Goal: Information Seeking & Learning: Find specific page/section

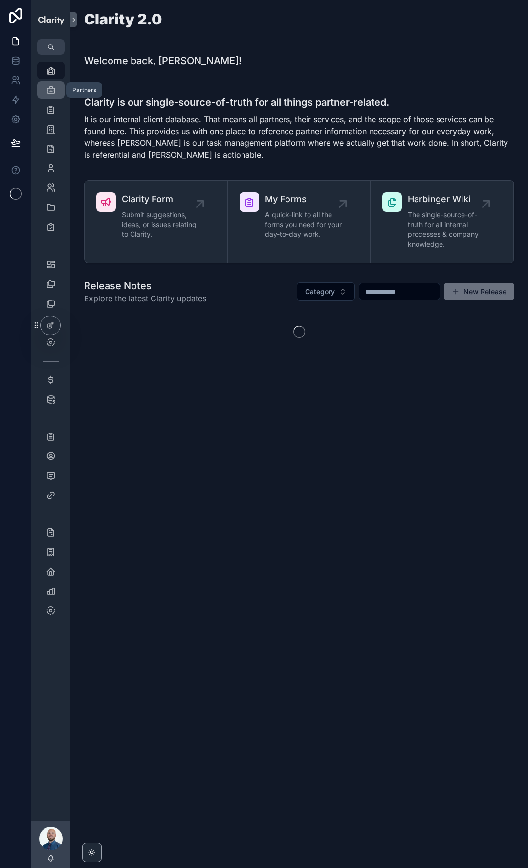
click at [47, 89] on icon "scrollable content" at bounding box center [51, 90] width 10 height 10
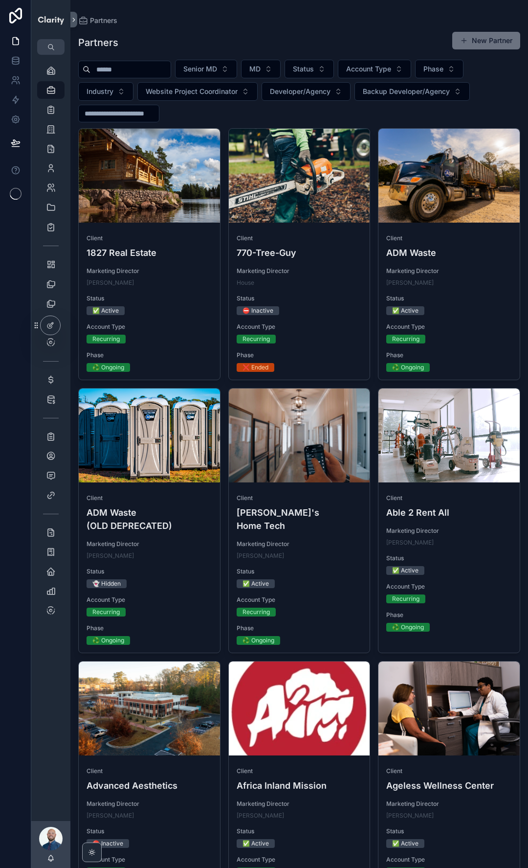
click at [135, 78] on div "Senior MD MD Status Account Type Phase Industry Website Project Coordinator Dev…" at bounding box center [299, 91] width 442 height 63
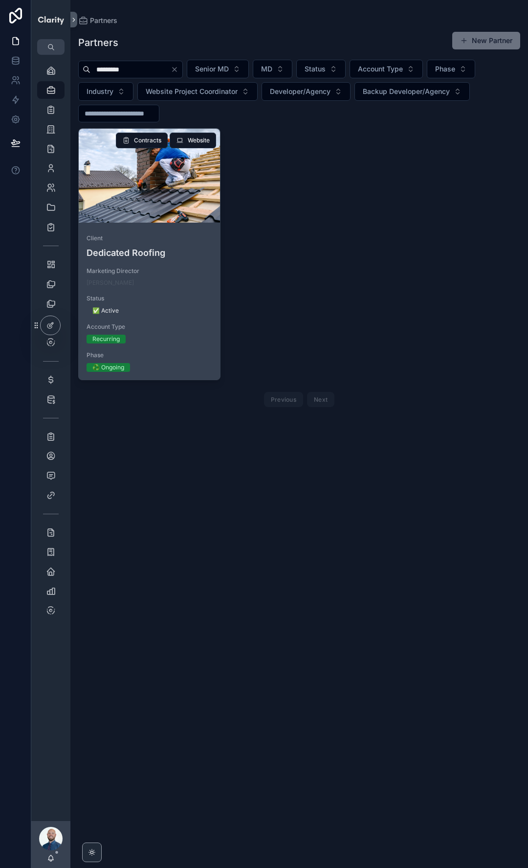
type input "*********"
click at [155, 199] on div "scrollable content" at bounding box center [149, 176] width 141 height 94
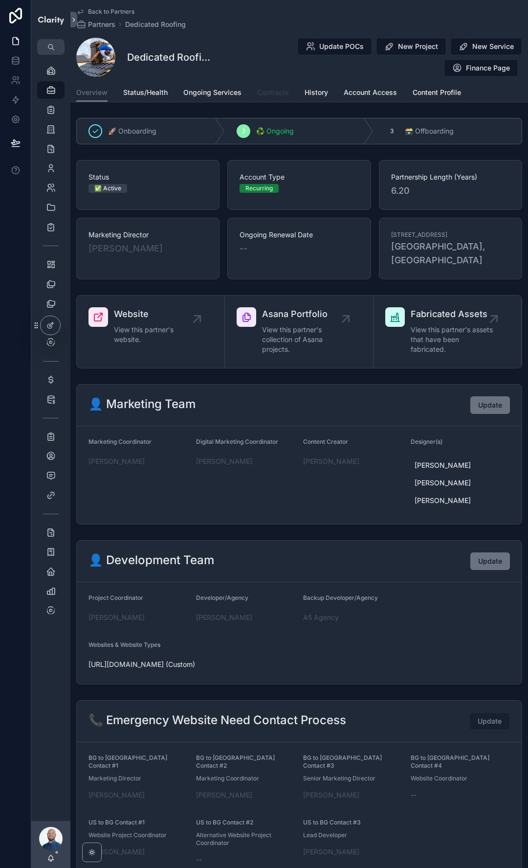
click at [281, 92] on span "Contracts" at bounding box center [273, 93] width 32 height 10
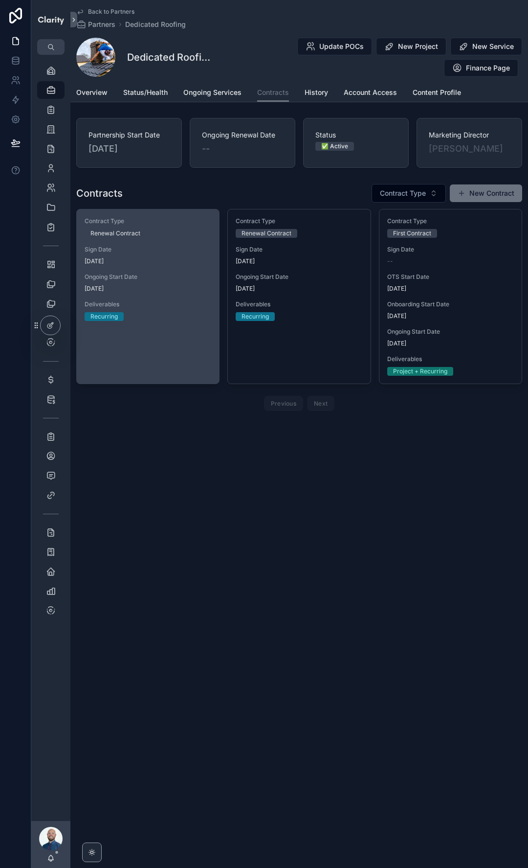
click at [169, 332] on link "Contract Type Renewal Contract Sign Date [DATE] Ongoing Start Date [DATE] Deliv…" at bounding box center [147, 296] width 143 height 175
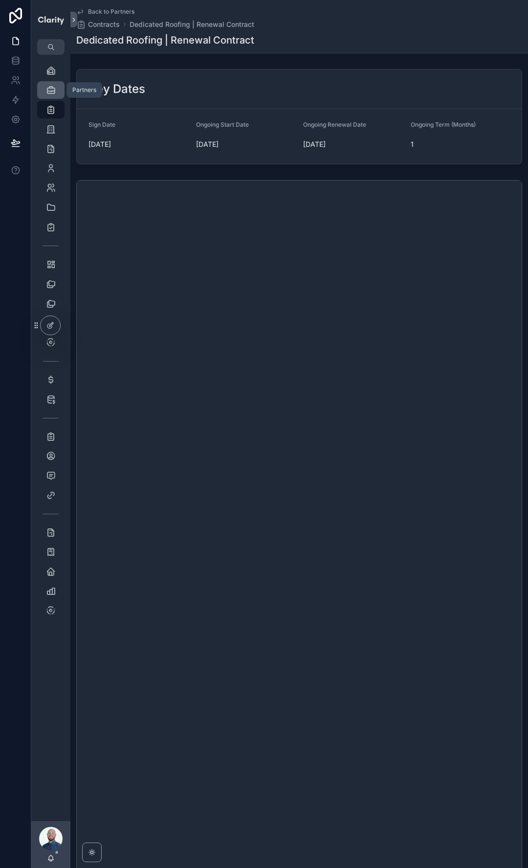
click at [50, 90] on icon "scrollable content" at bounding box center [51, 90] width 10 height 10
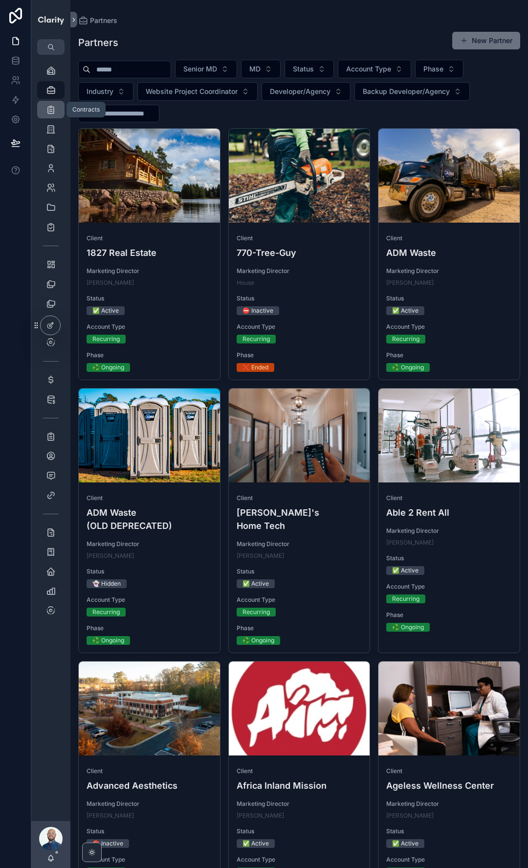
click at [52, 110] on icon "scrollable content" at bounding box center [51, 110] width 10 height 10
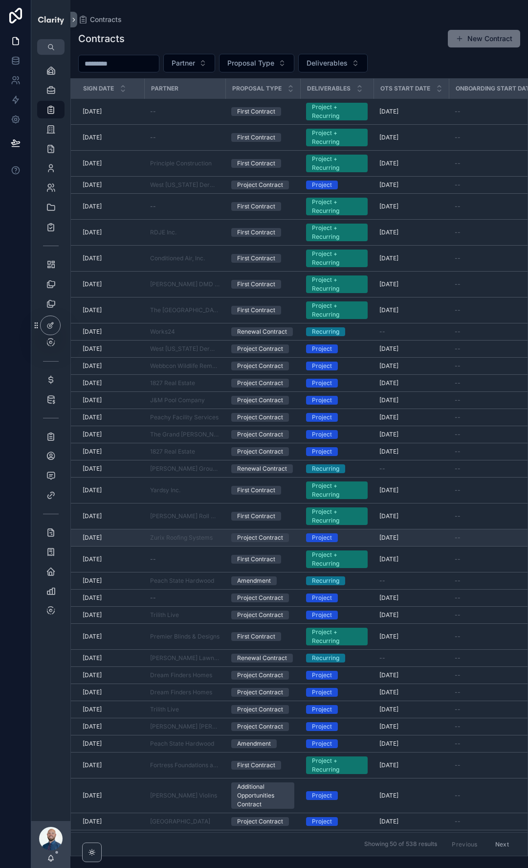
scroll to position [304, 0]
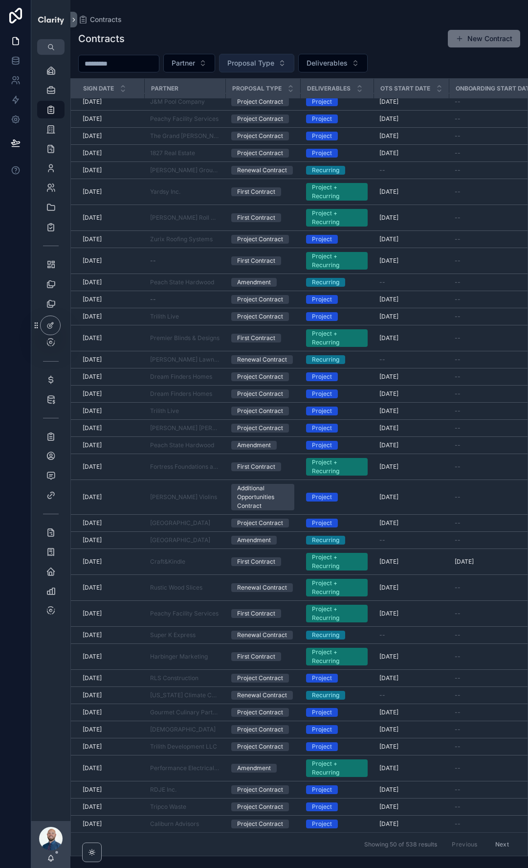
click at [274, 57] on button "Proposal Type" at bounding box center [256, 63] width 75 height 19
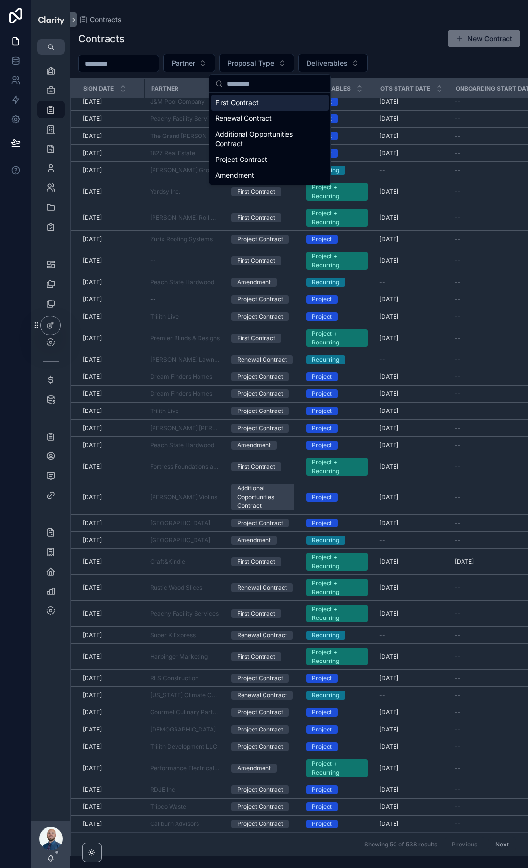
click at [245, 103] on div "First Contract" at bounding box center [269, 103] width 117 height 16
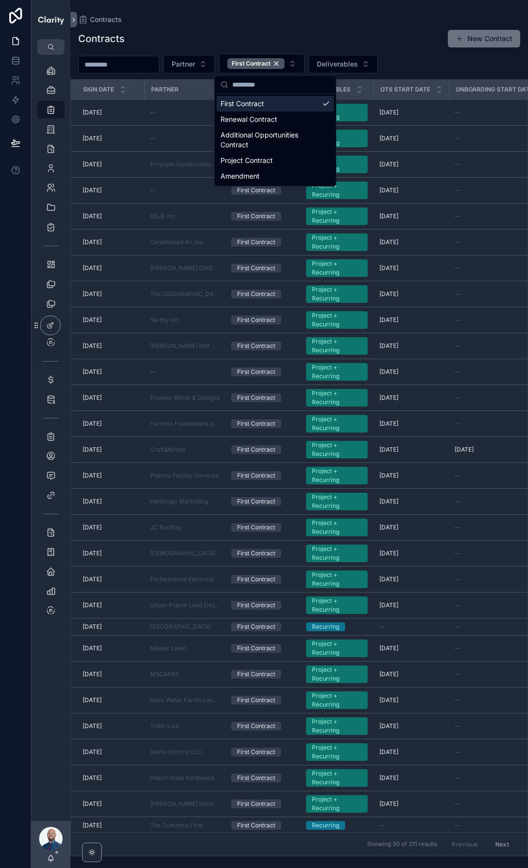
click at [246, 31] on div "Contracts New Contract" at bounding box center [299, 38] width 442 height 19
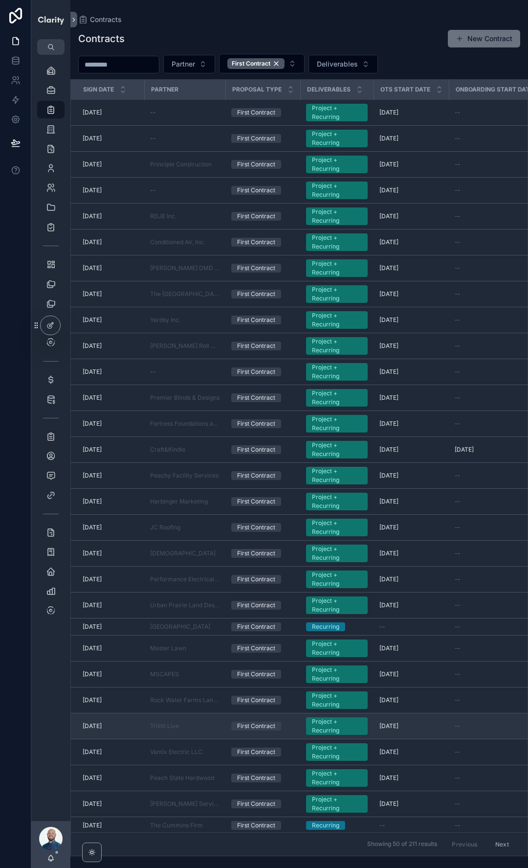
click at [160, 730] on td "Trilith Live" at bounding box center [184, 726] width 81 height 26
click at [162, 727] on span "Trilith Live" at bounding box center [164, 726] width 29 height 8
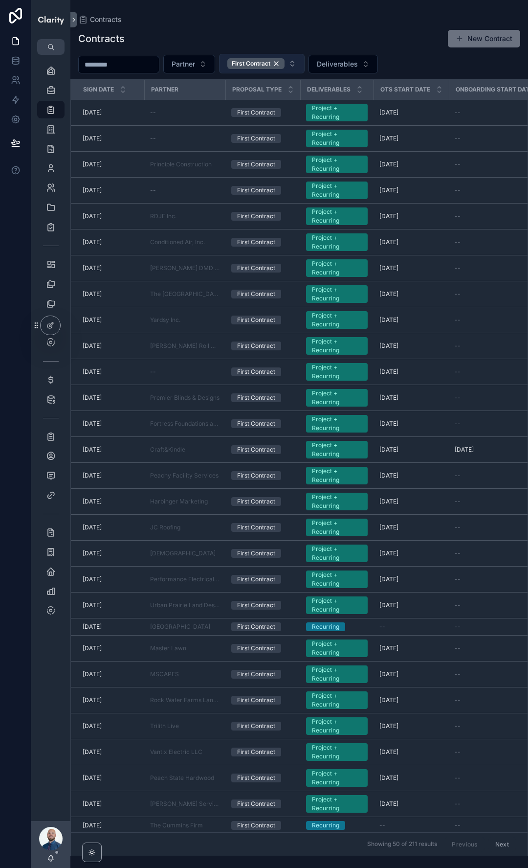
click at [301, 65] on button "First Contract" at bounding box center [262, 64] width 86 height 20
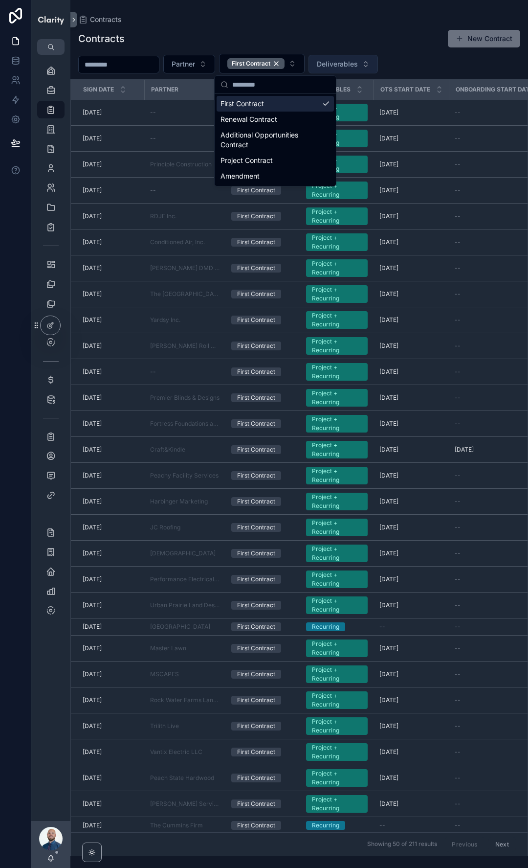
click at [350, 62] on span "Deliverables" at bounding box center [337, 64] width 41 height 10
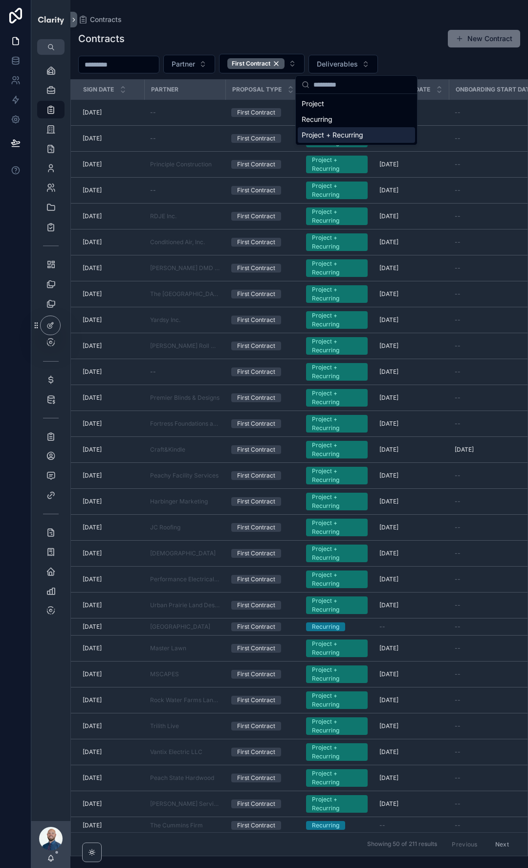
click at [331, 134] on div "Project + Recurring" at bounding box center [356, 135] width 117 height 16
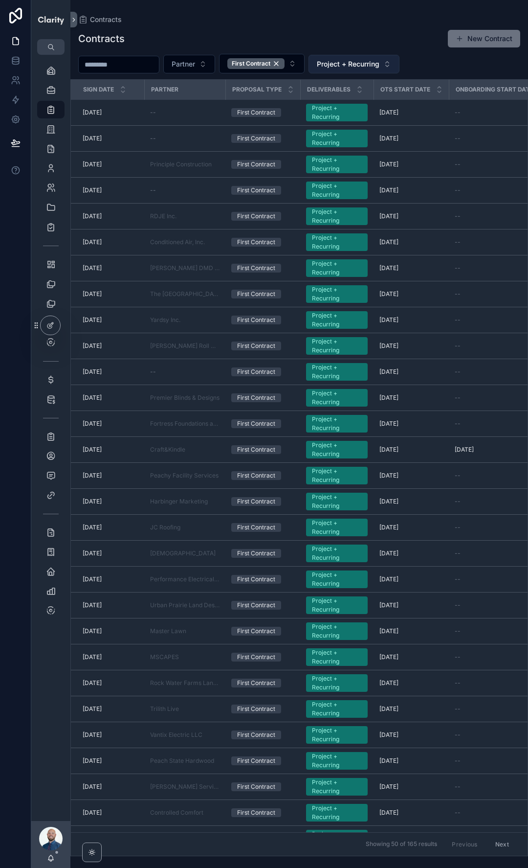
click at [356, 66] on span "Project + Recurring" at bounding box center [348, 64] width 63 height 10
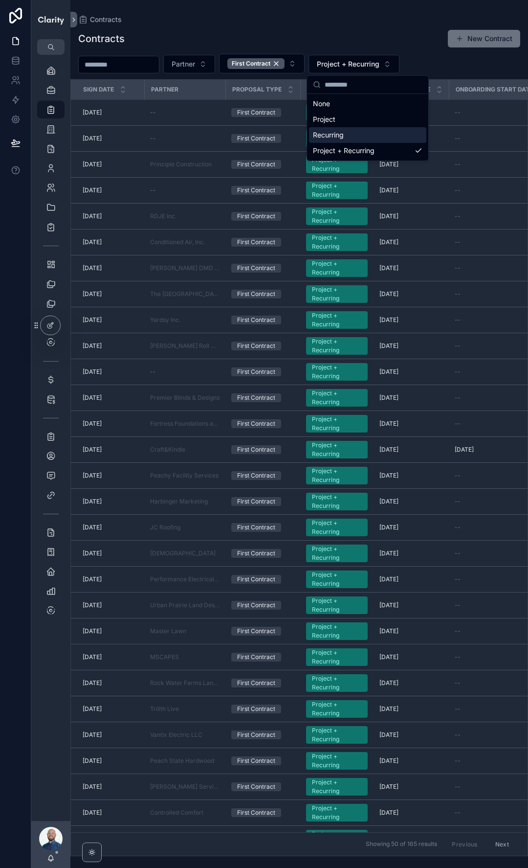
click at [344, 133] on div "Recurring" at bounding box center [367, 135] width 117 height 16
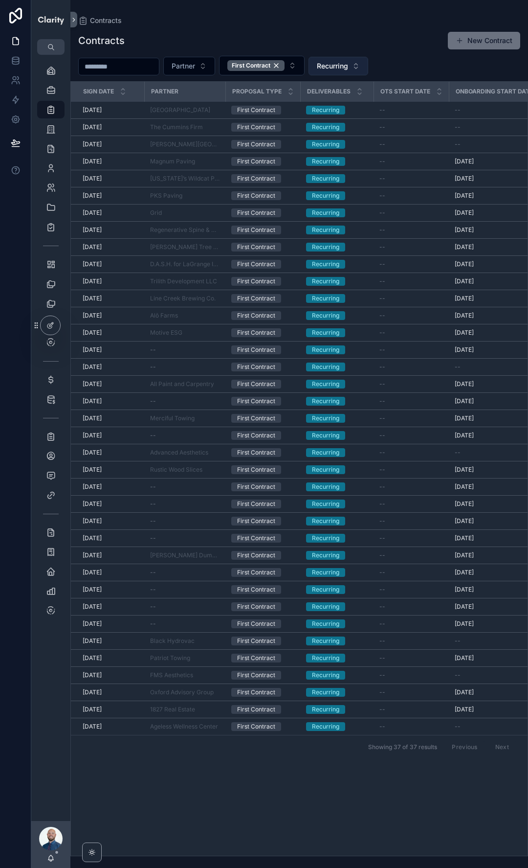
click at [347, 65] on span "Recurring" at bounding box center [332, 66] width 31 height 10
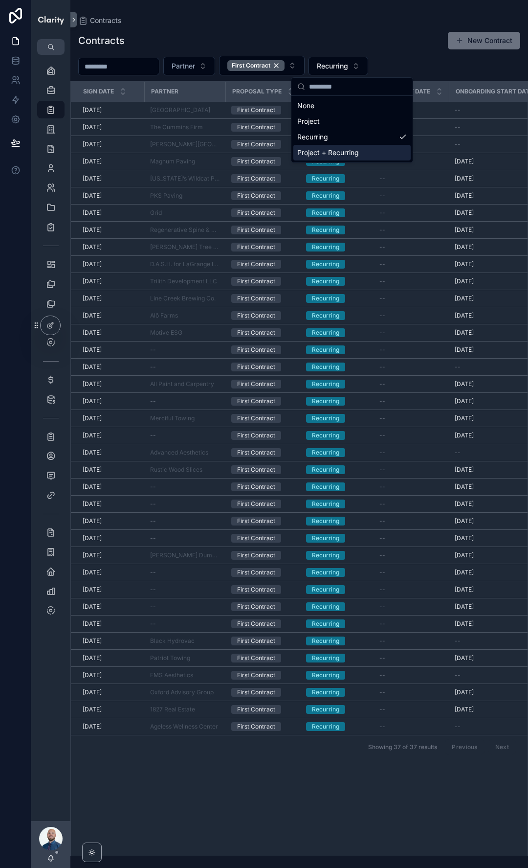
click at [332, 151] on div "Project + Recurring" at bounding box center [352, 153] width 117 height 16
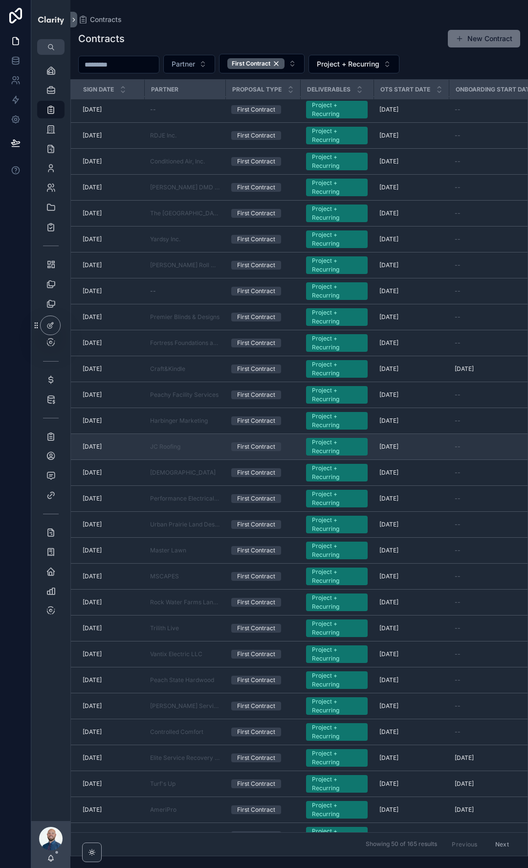
scroll to position [101, 0]
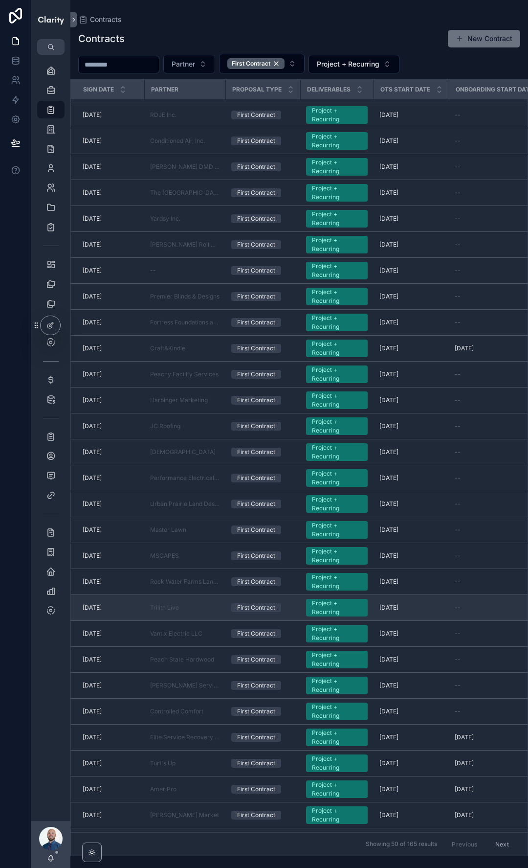
click at [256, 608] on div "First Contract" at bounding box center [256, 607] width 38 height 9
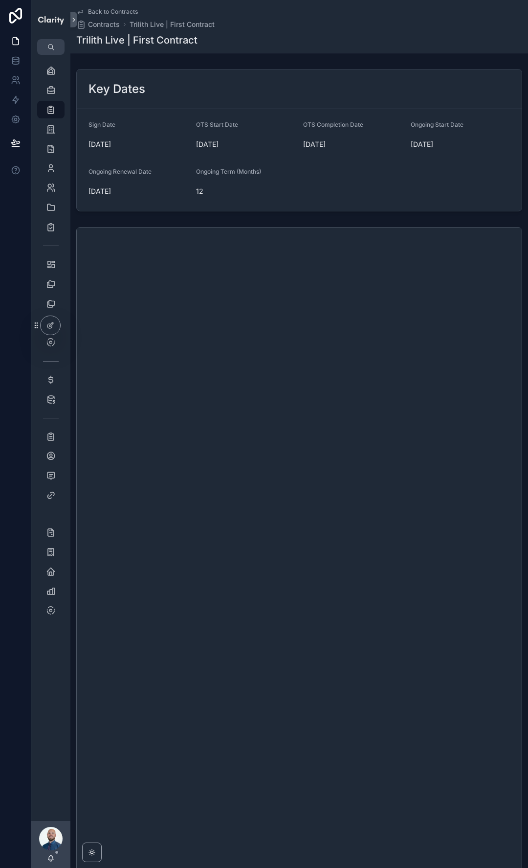
click at [95, 13] on span "Back to Contracts" at bounding box center [113, 12] width 50 height 8
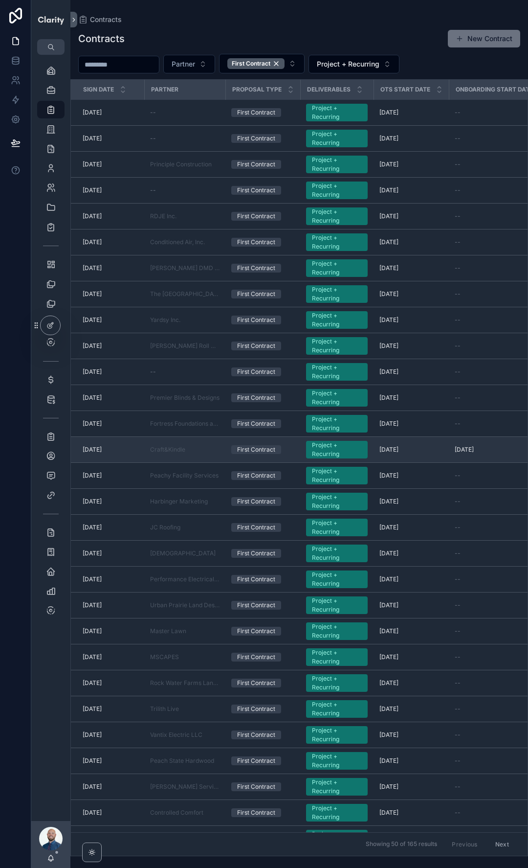
click at [198, 449] on div "Craft&Kindle" at bounding box center [184, 450] width 69 height 8
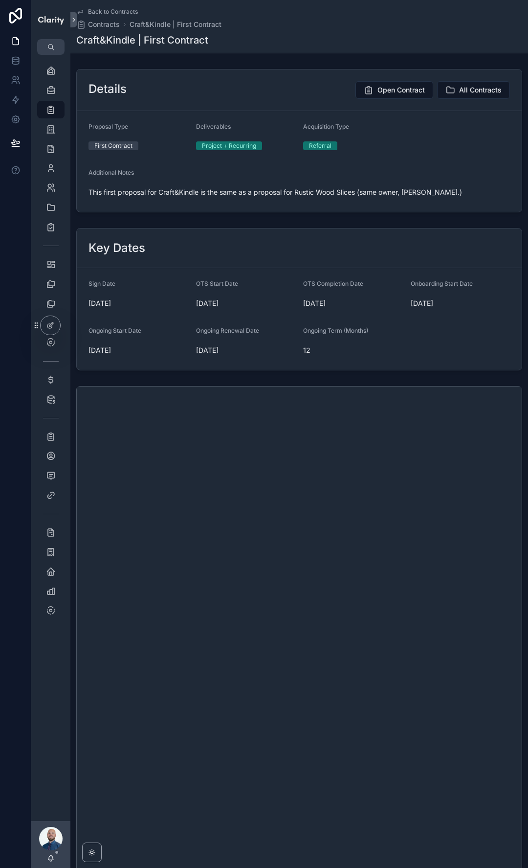
click at [113, 11] on span "Back to Contracts" at bounding box center [113, 12] width 50 height 8
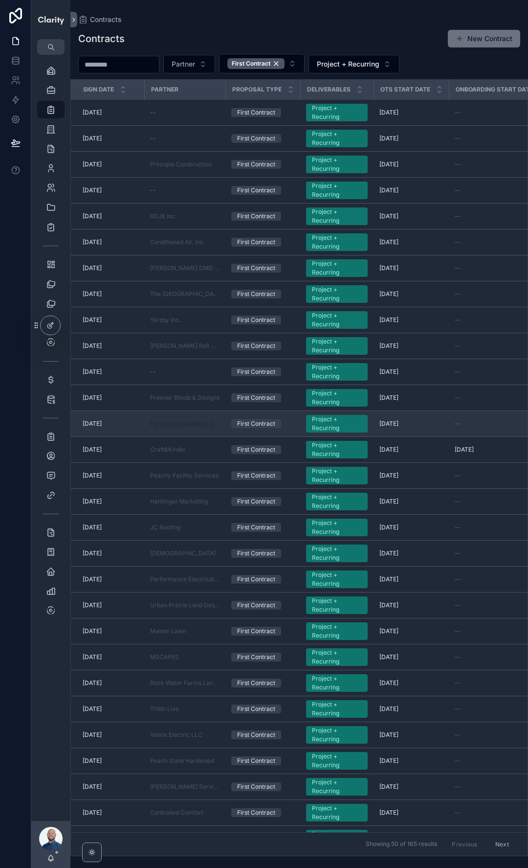
click at [182, 425] on span "Fortress Foundations and Waterproofing" at bounding box center [184, 424] width 69 height 8
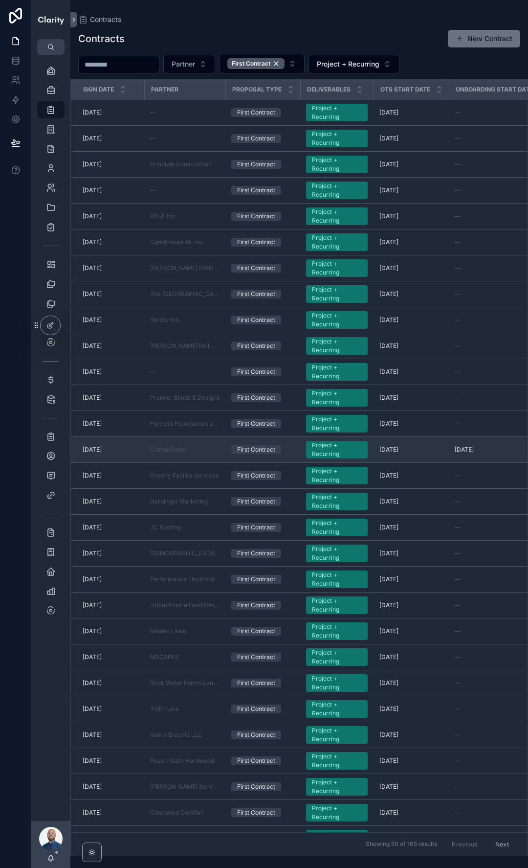
click at [266, 451] on div "First Contract" at bounding box center [256, 449] width 38 height 9
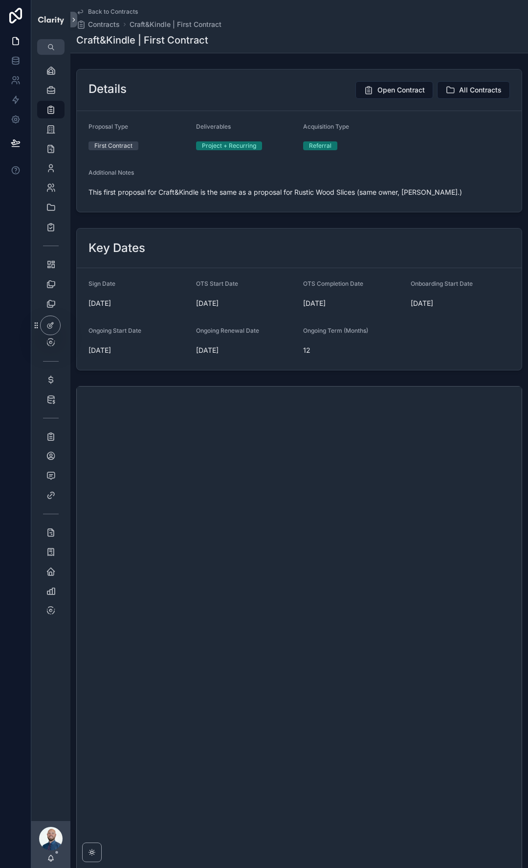
click at [100, 11] on span "Back to Contracts" at bounding box center [113, 12] width 50 height 8
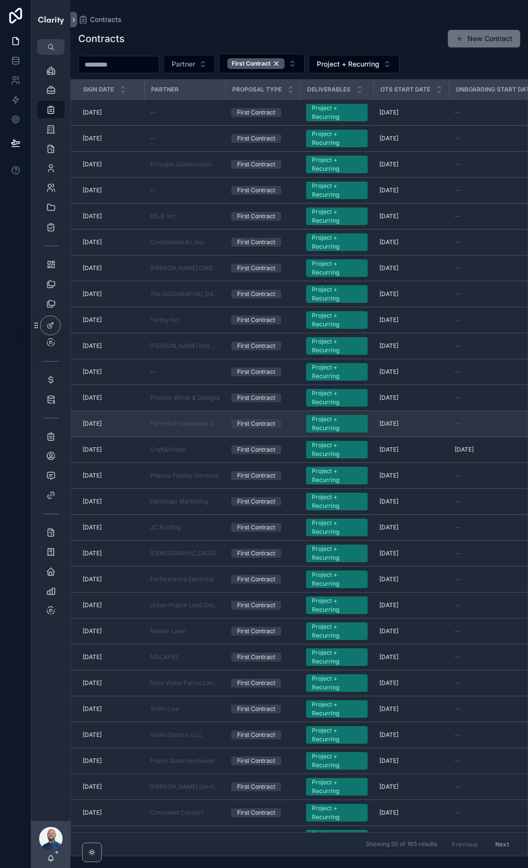
click at [251, 421] on div "First Contract" at bounding box center [256, 423] width 38 height 9
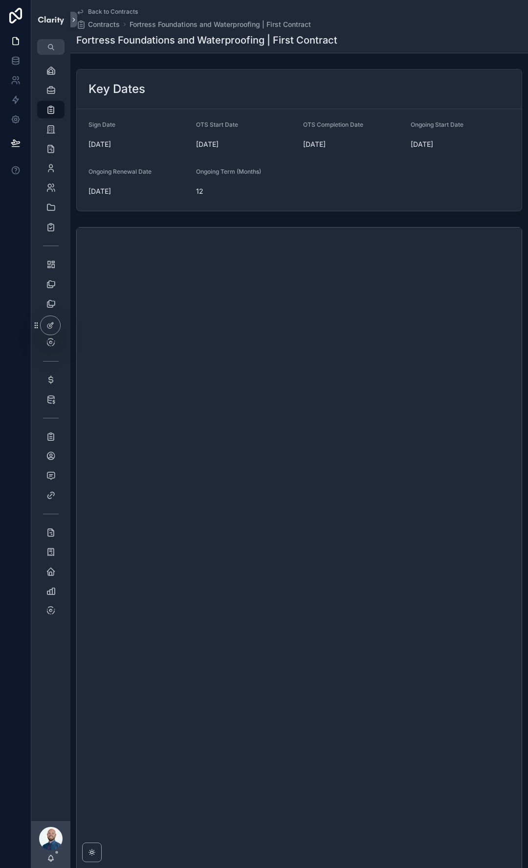
click at [98, 14] on span "Back to Contracts" at bounding box center [113, 12] width 50 height 8
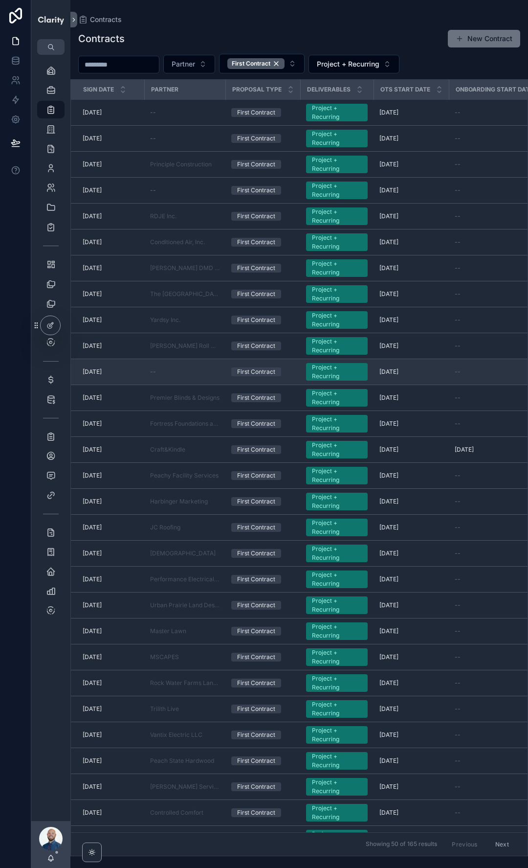
click at [258, 371] on div "First Contract" at bounding box center [256, 371] width 38 height 9
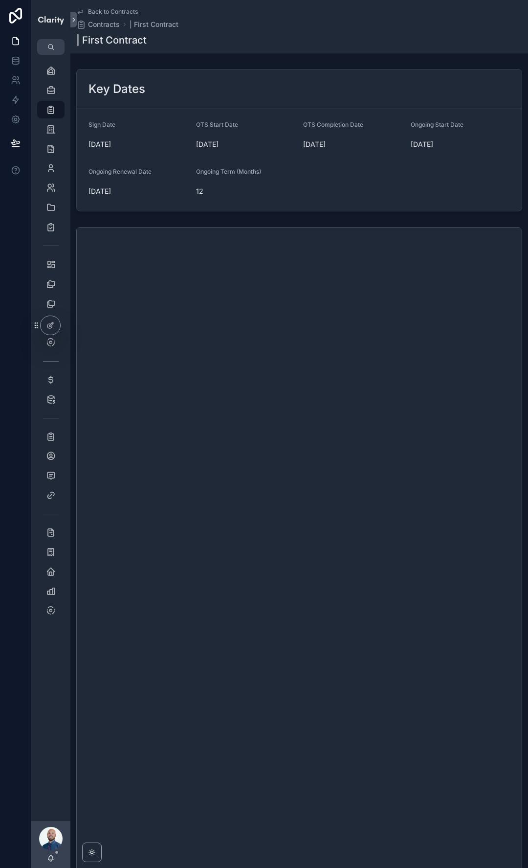
click at [126, 12] on span "Back to Contracts" at bounding box center [113, 12] width 50 height 8
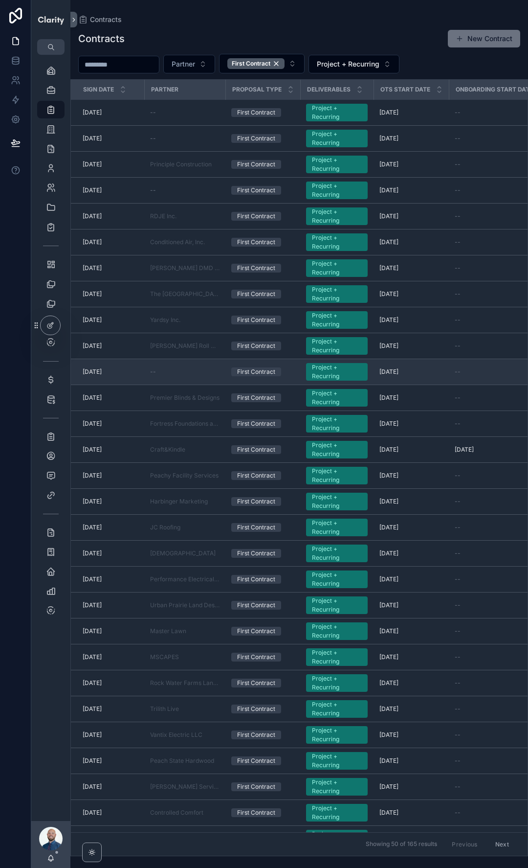
click at [163, 370] on div "--" at bounding box center [184, 372] width 69 height 8
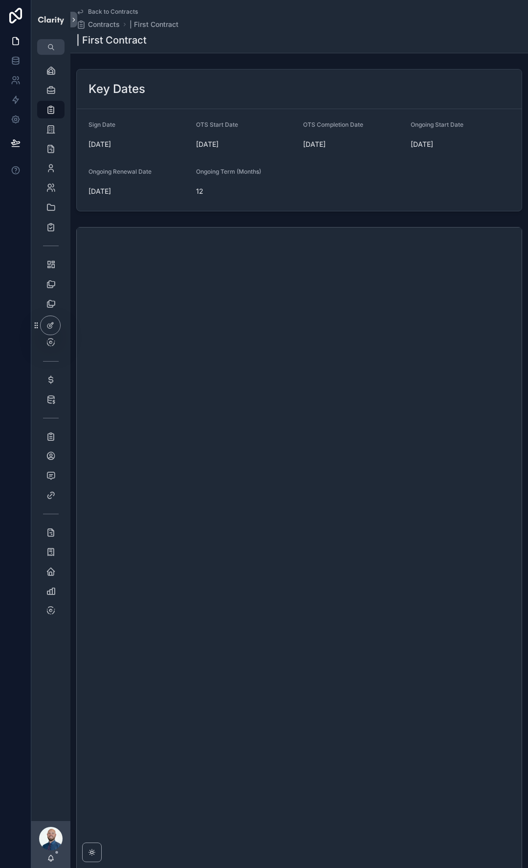
click at [105, 10] on span "Back to Contracts" at bounding box center [113, 12] width 50 height 8
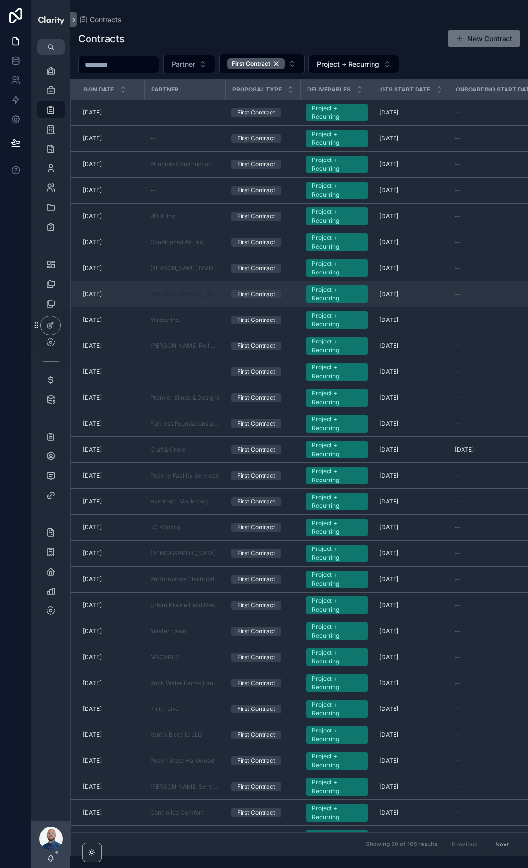
click at [170, 294] on span "The [GEOGRAPHIC_DATA]" at bounding box center [184, 294] width 69 height 8
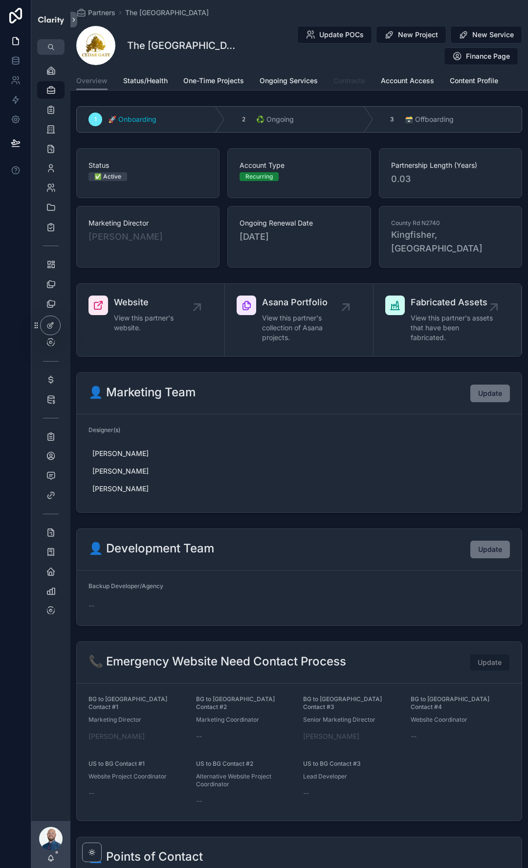
click at [343, 78] on span "Contracts" at bounding box center [350, 81] width 32 height 10
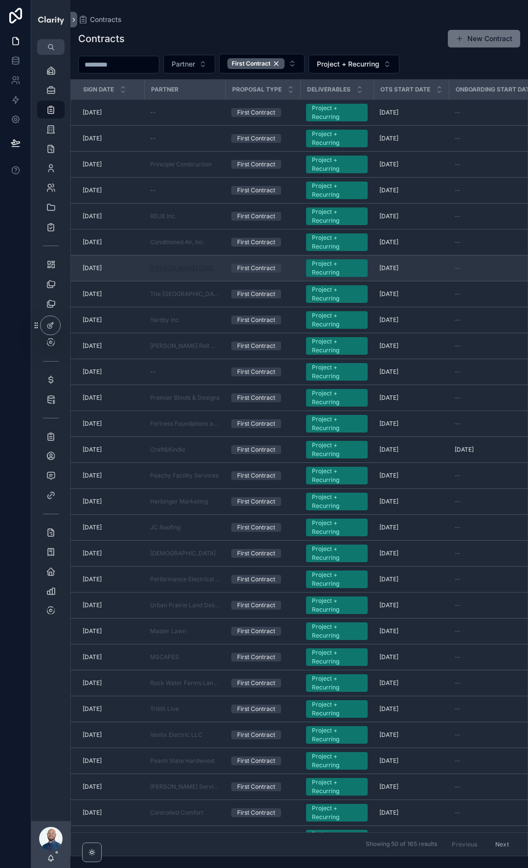
click at [174, 270] on span "[PERSON_NAME] DMD Inc." at bounding box center [184, 268] width 69 height 8
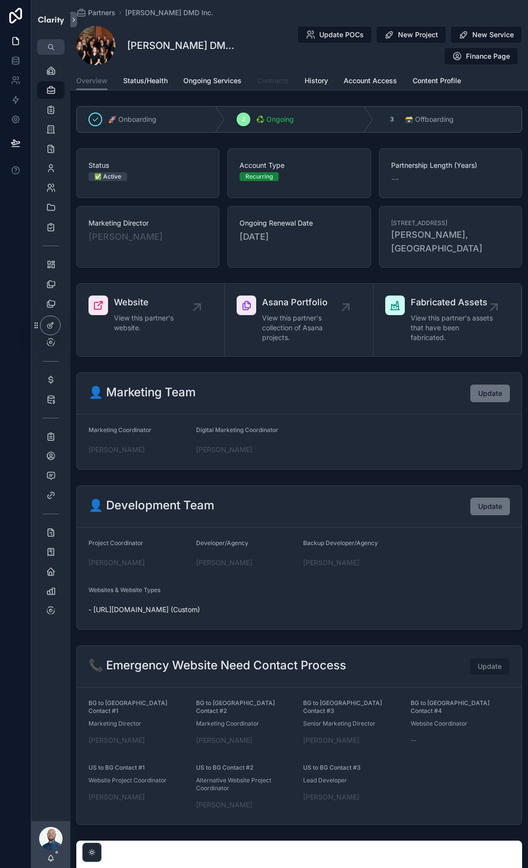
click at [279, 80] on span "Contracts" at bounding box center [273, 81] width 32 height 10
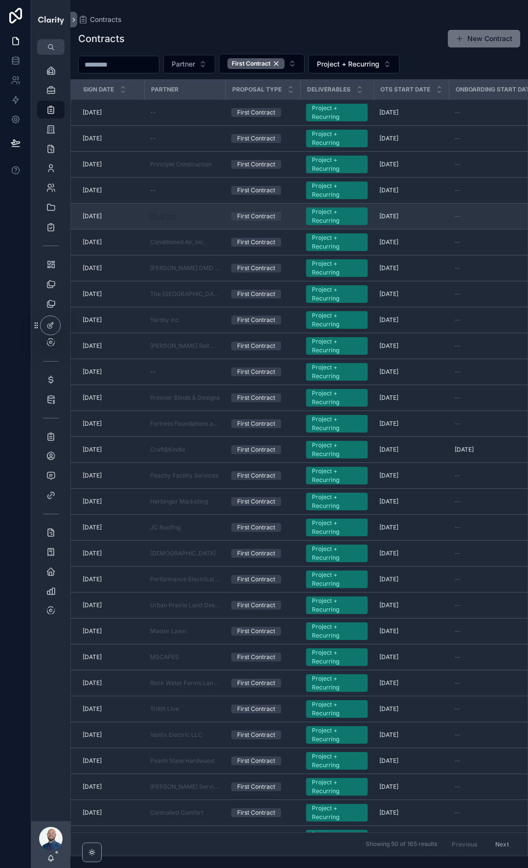
click at [168, 216] on span "RDJE Inc." at bounding box center [163, 216] width 26 height 8
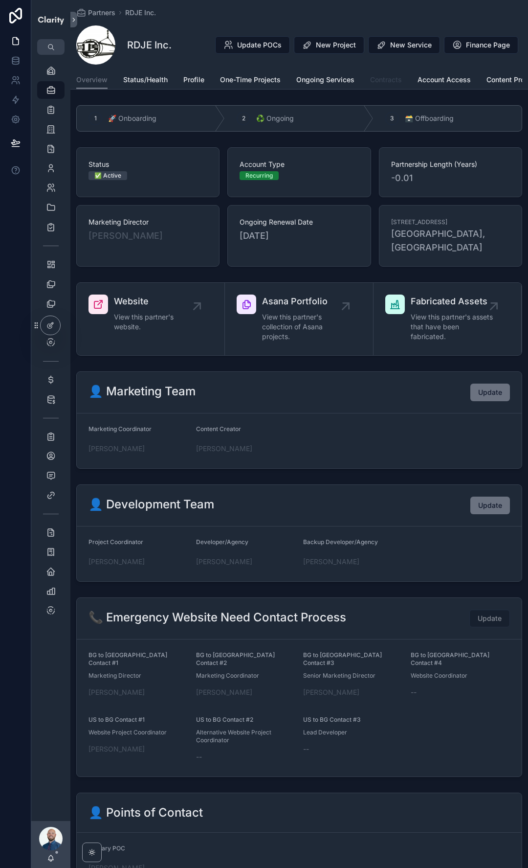
click at [387, 80] on span "Contracts" at bounding box center [386, 80] width 32 height 10
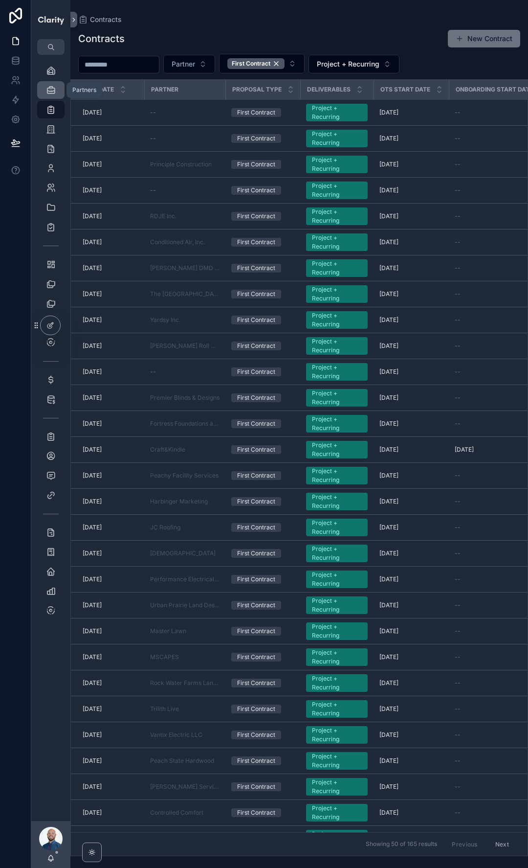
click at [49, 91] on icon "scrollable content" at bounding box center [51, 90] width 10 height 10
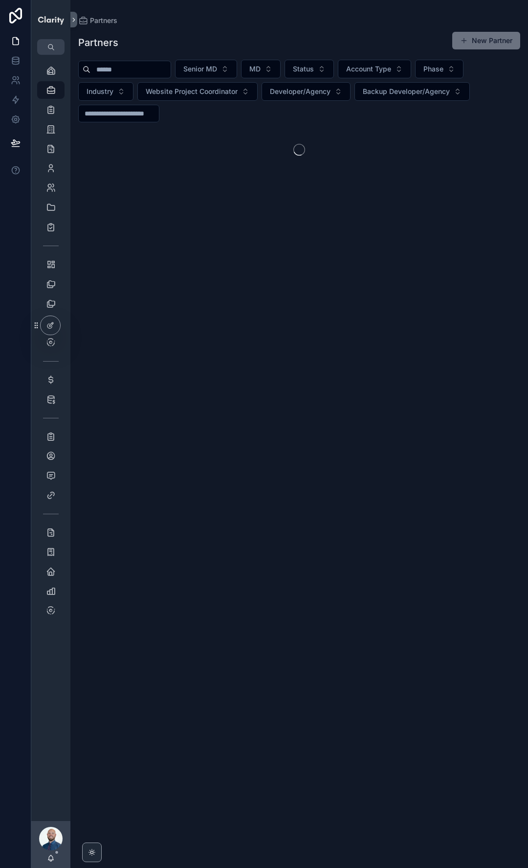
click at [130, 68] on input "scrollable content" at bounding box center [131, 70] width 80 height 14
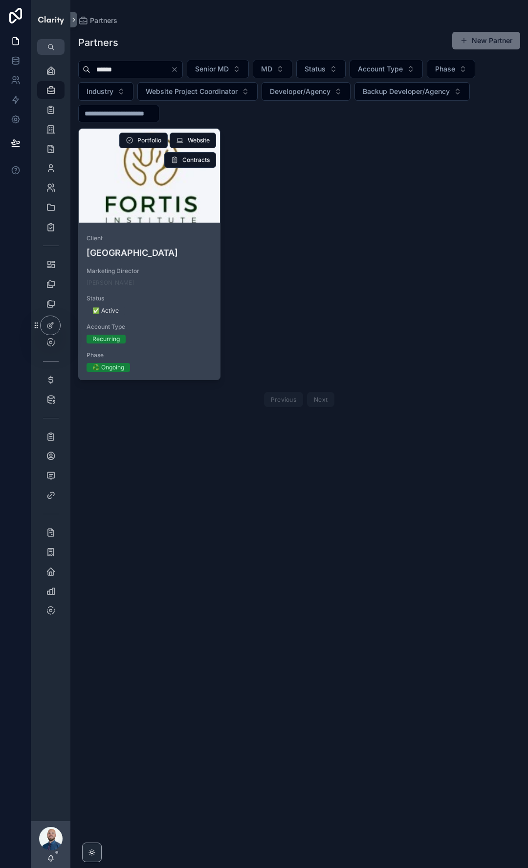
type input "******"
click at [168, 198] on div "scrollable content" at bounding box center [149, 176] width 141 height 94
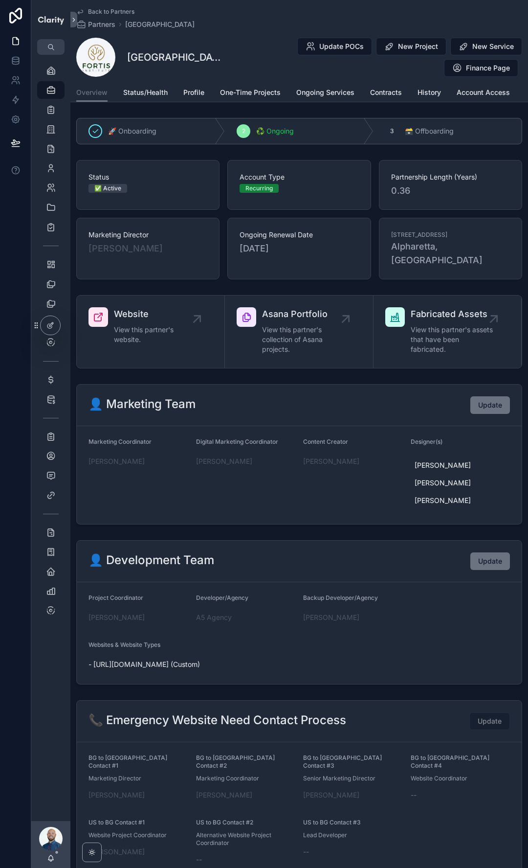
click at [404, 94] on div "Overview Status/Health Profile One-Time Projects Ongoing Services Contracts His…" at bounding box center [299, 92] width 446 height 19
click at [389, 93] on span "Contracts" at bounding box center [386, 93] width 32 height 10
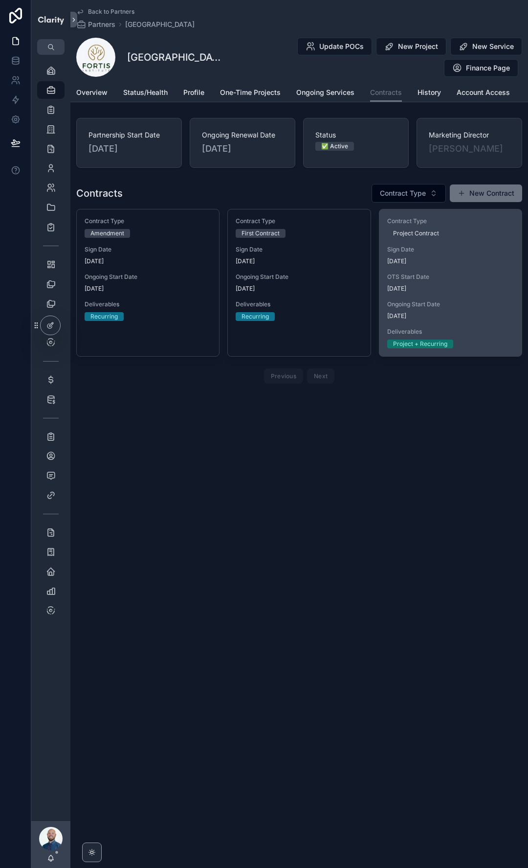
click at [446, 251] on span "Sign Date" at bounding box center [451, 250] width 127 height 8
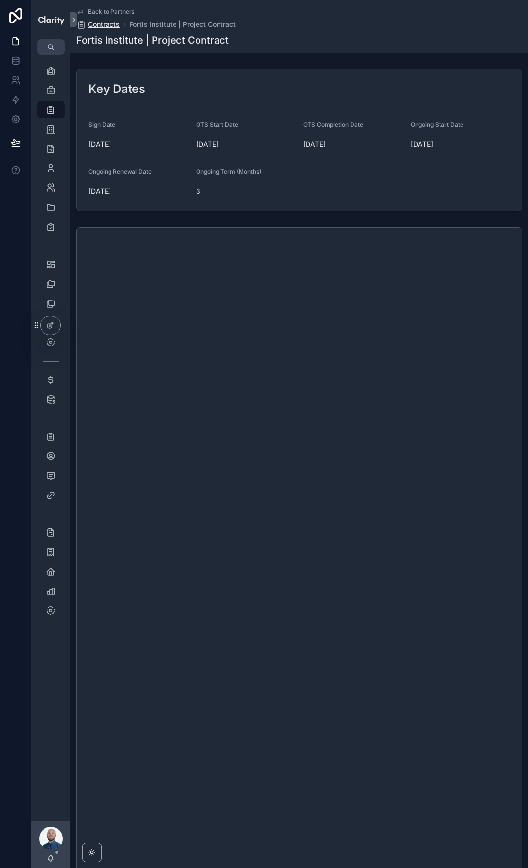
click at [113, 25] on span "Contracts" at bounding box center [104, 25] width 32 height 10
click at [168, 26] on span "Fortis Institute | Project Contract" at bounding box center [183, 25] width 106 height 10
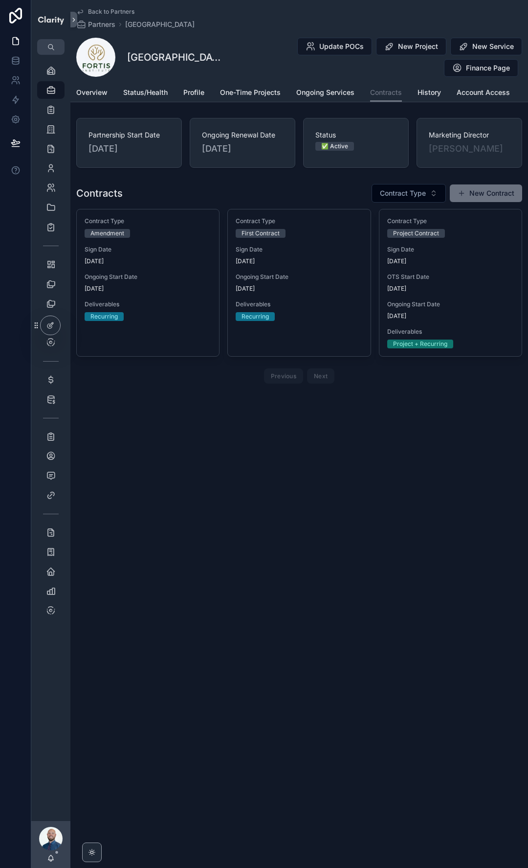
click at [436, 470] on div "Back to Partners Partners Fortis Institute Fortis Institute Update POCs New Pro…" at bounding box center [299, 434] width 458 height 868
click at [411, 198] on span "Contract Type" at bounding box center [403, 193] width 46 height 10
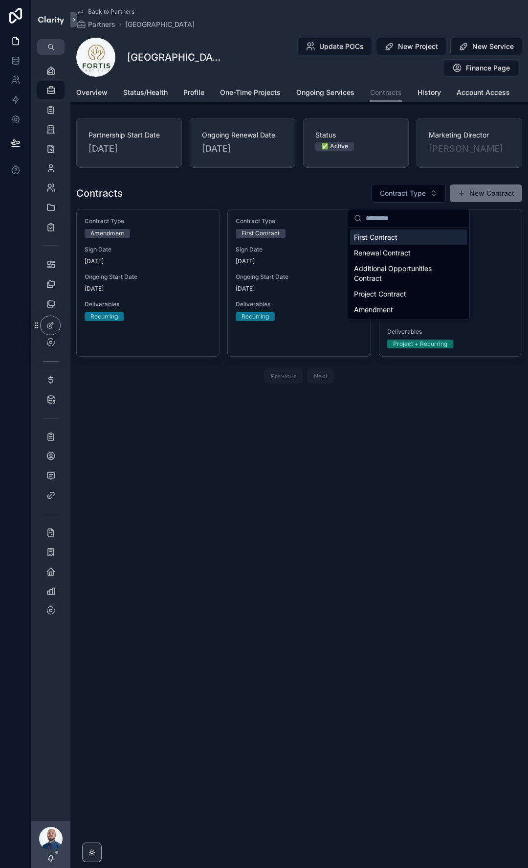
click at [401, 240] on div "First Contract" at bounding box center [408, 237] width 117 height 16
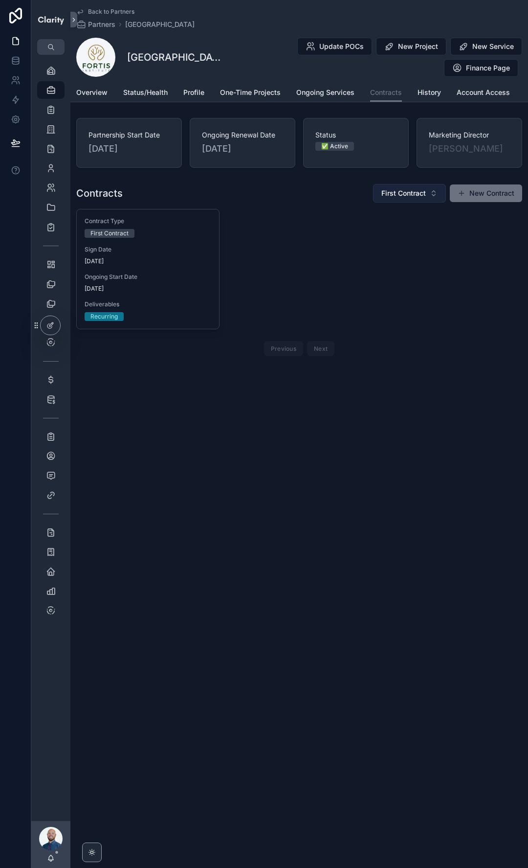
click at [414, 198] on span "First Contract" at bounding box center [404, 193] width 45 height 10
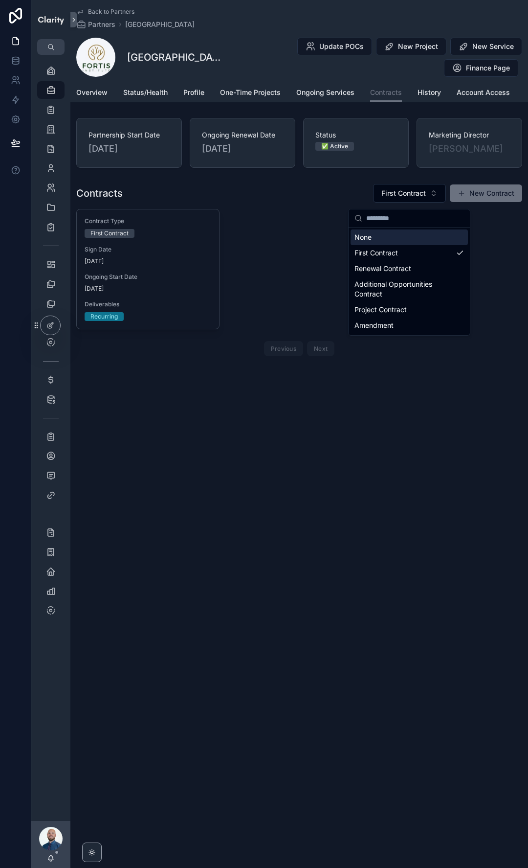
click at [394, 241] on div "None" at bounding box center [409, 237] width 117 height 16
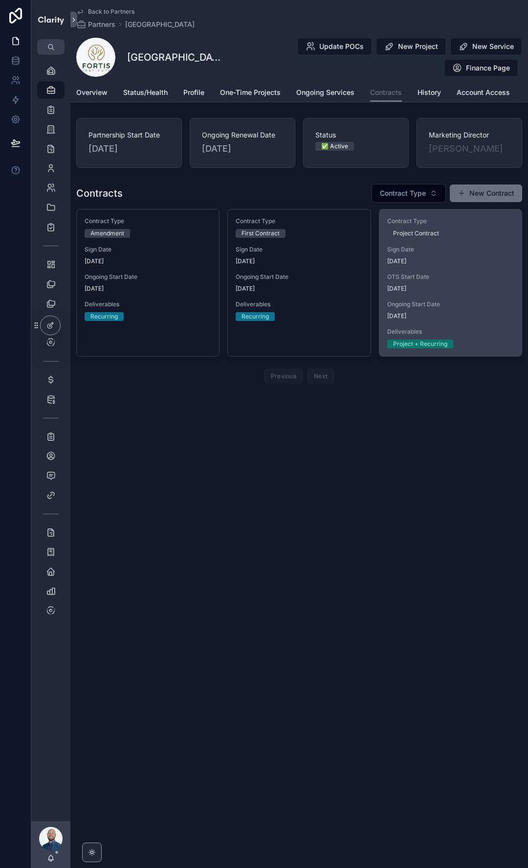
click at [497, 305] on span "Ongoing Start Date" at bounding box center [451, 304] width 127 height 8
